Goal: Transaction & Acquisition: Obtain resource

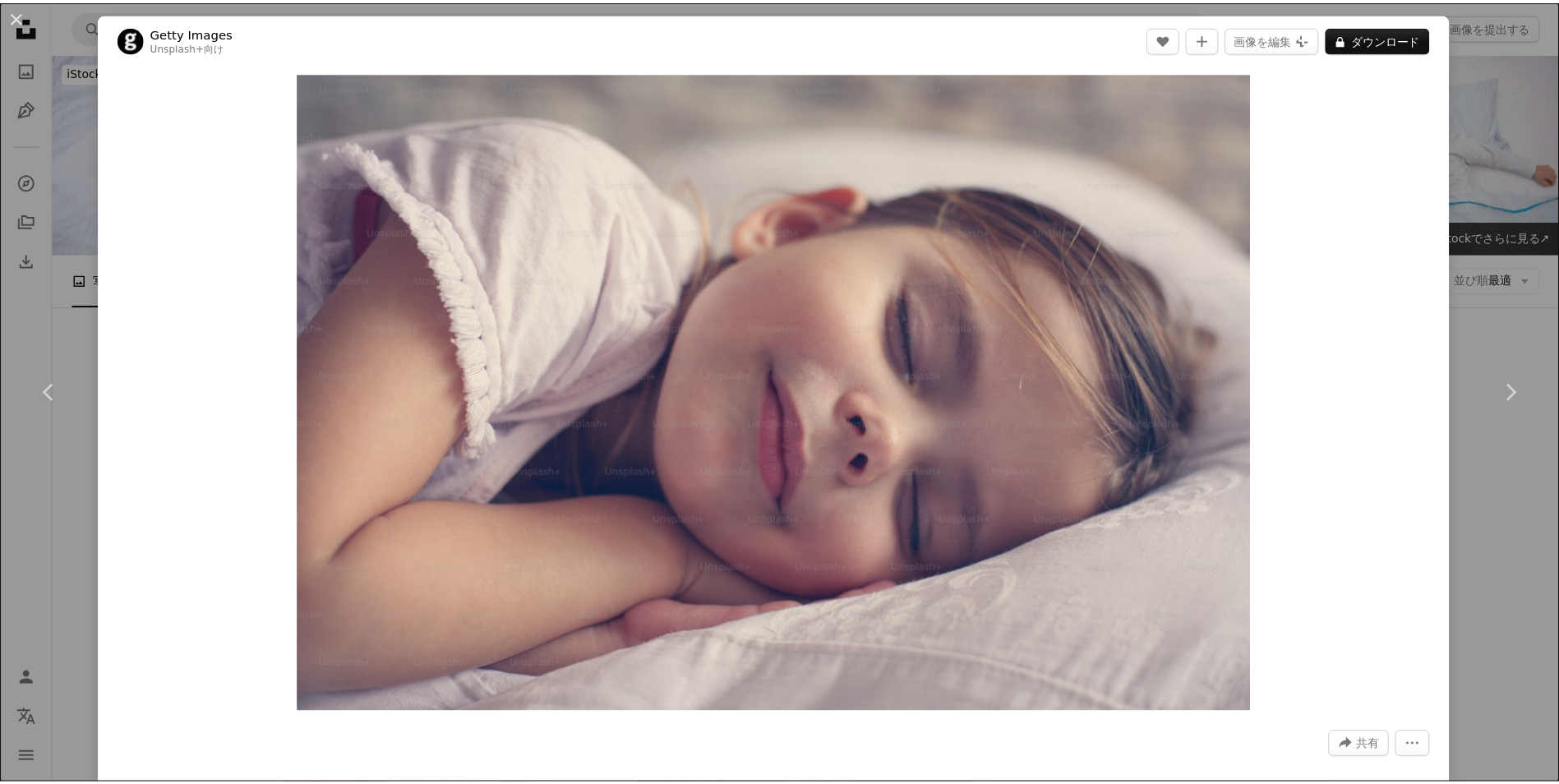
scroll to position [20043, 0]
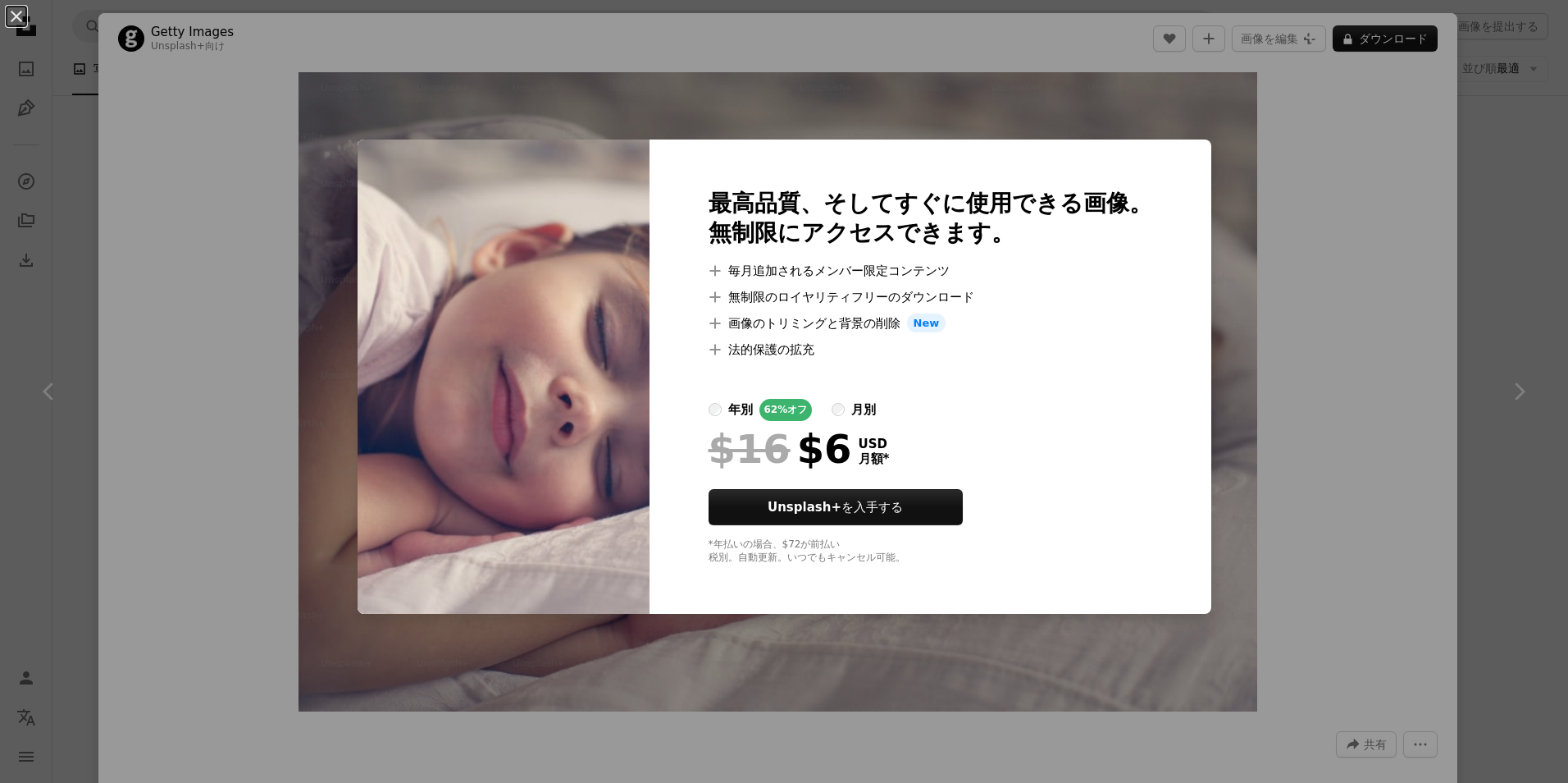
click at [1036, 83] on div "An X shape 最高品質、そしてすぐに使用できる画像。 無制限にアクセスできます。 A plus sign 毎月追加されるメンバー限定コンテンツ A p…" at bounding box center [784, 391] width 1568 height 783
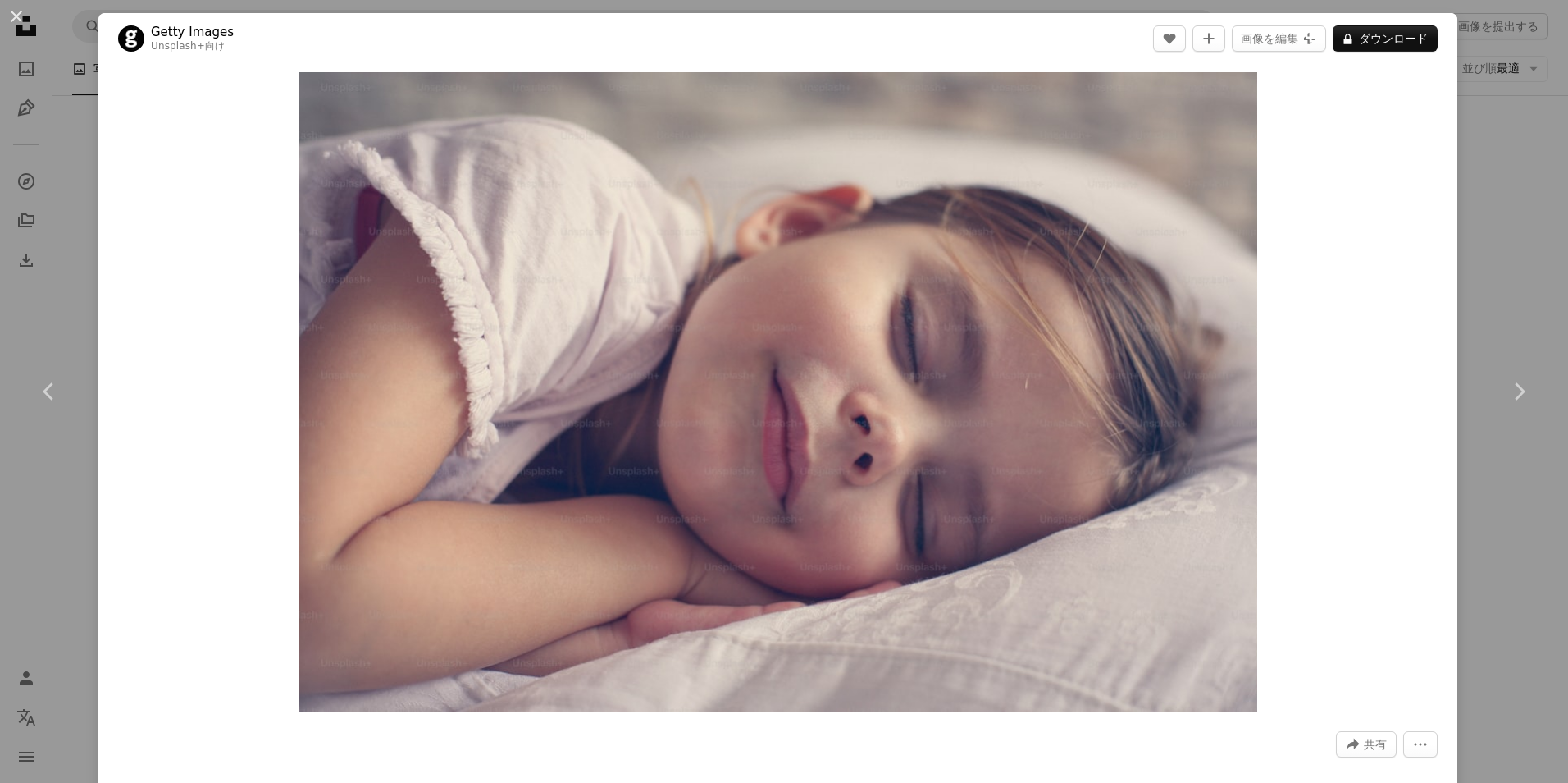
click at [13, 21] on button "An X shape" at bounding box center [17, 17] width 20 height 20
